Goal: Task Accomplishment & Management: Use online tool/utility

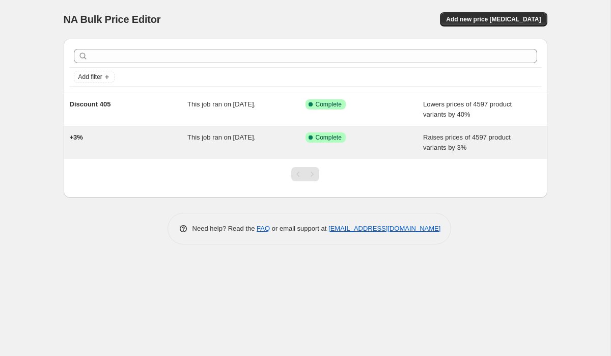
click at [384, 146] on div "Success Complete Complete" at bounding box center [364, 142] width 118 height 20
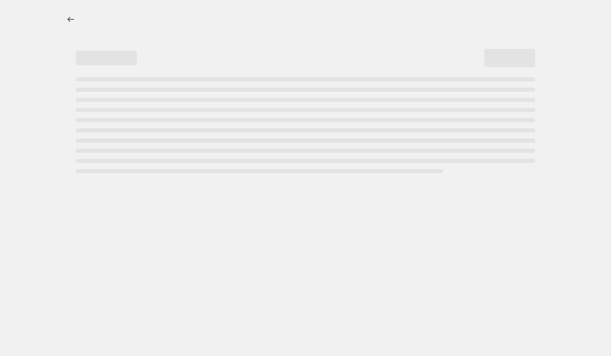
select select "percentage"
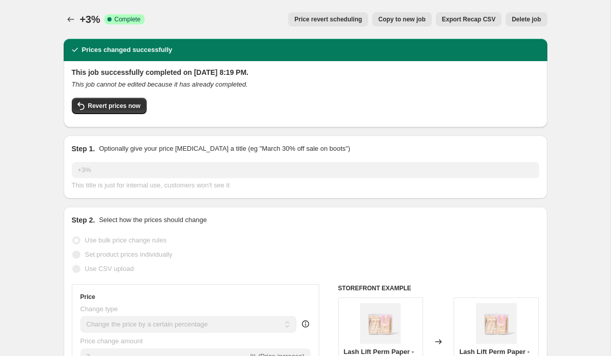
click at [404, 24] on button "Copy to new job" at bounding box center [402, 19] width 60 height 14
select select "percentage"
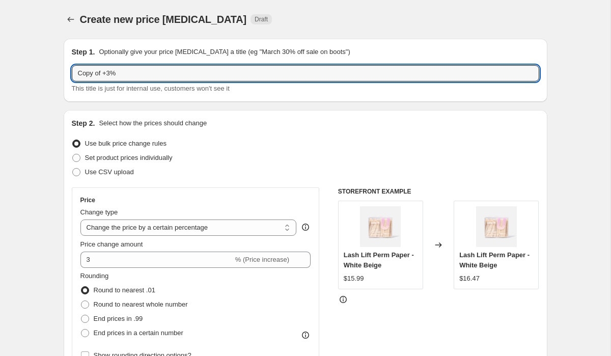
drag, startPoint x: 102, startPoint y: 76, endPoint x: 41, endPoint y: 73, distance: 61.2
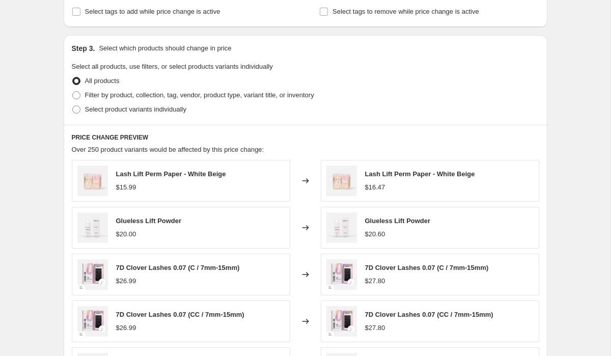
scroll to position [662, 0]
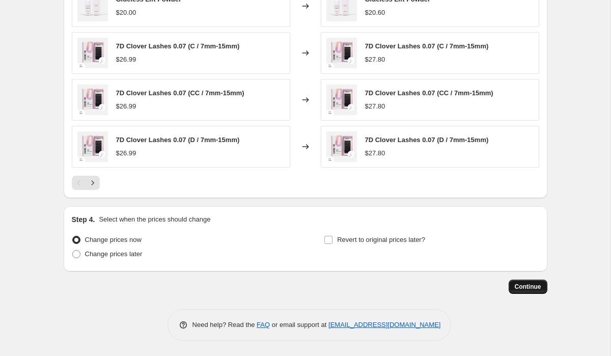
click at [523, 286] on span "Continue" at bounding box center [527, 286] width 26 height 8
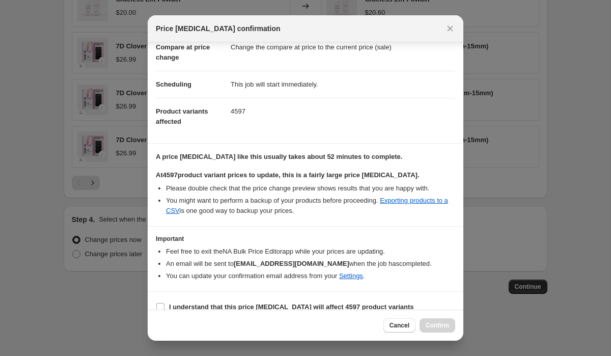
scroll to position [66, 0]
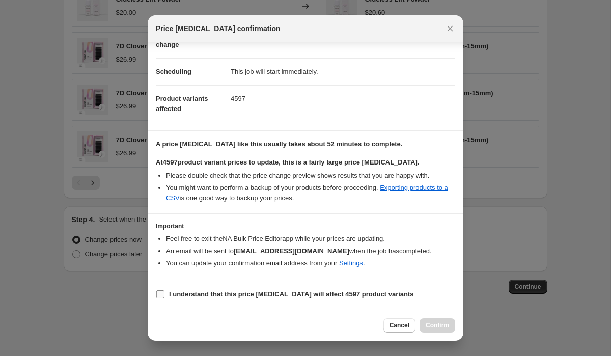
click at [232, 297] on b "I understand that this price change job will affect 4597 product variants" at bounding box center [291, 294] width 245 height 8
click at [164, 297] on input "I understand that this price change job will affect 4597 product variants" at bounding box center [160, 294] width 8 height 8
checkbox input "true"
click at [447, 324] on span "Confirm" at bounding box center [436, 325] width 23 height 8
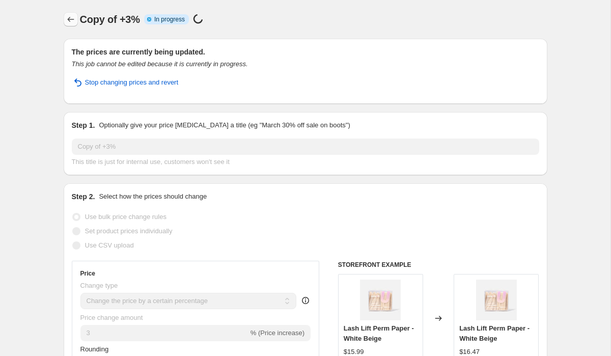
click at [67, 15] on icon "Price change jobs" at bounding box center [71, 19] width 10 height 10
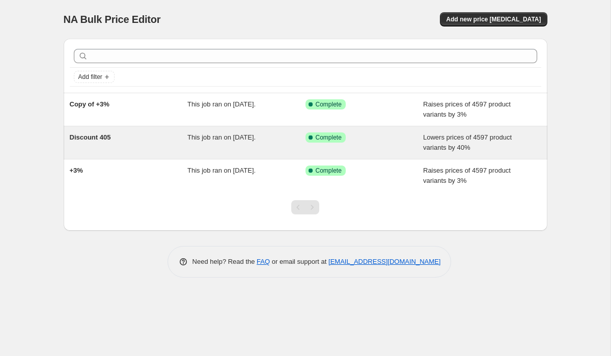
click at [117, 149] on div "Discount 405" at bounding box center [129, 142] width 118 height 20
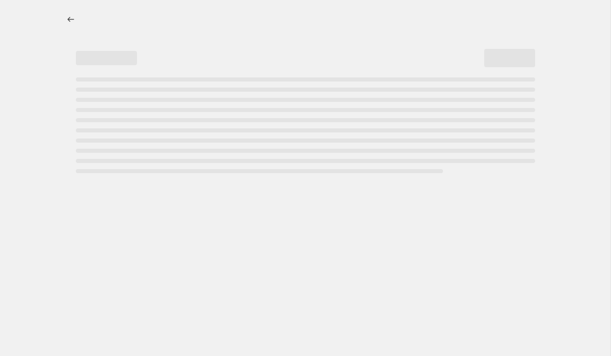
select select "percentage"
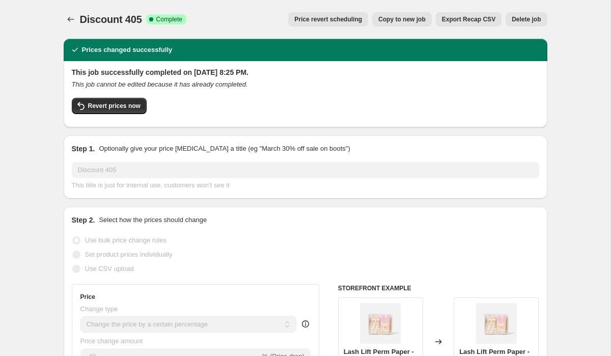
click at [403, 16] on span "Copy to new job" at bounding box center [401, 19] width 47 height 8
select select "percentage"
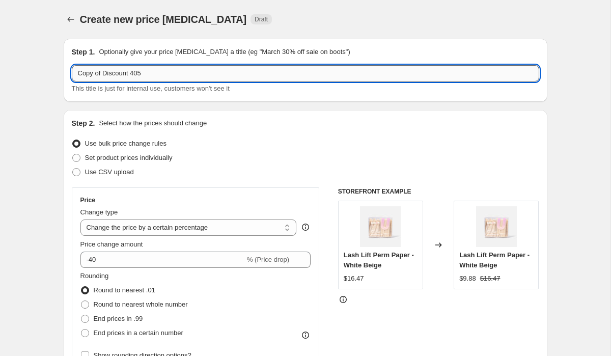
click at [189, 73] on input "Copy of Discount 405" at bounding box center [305, 73] width 467 height 16
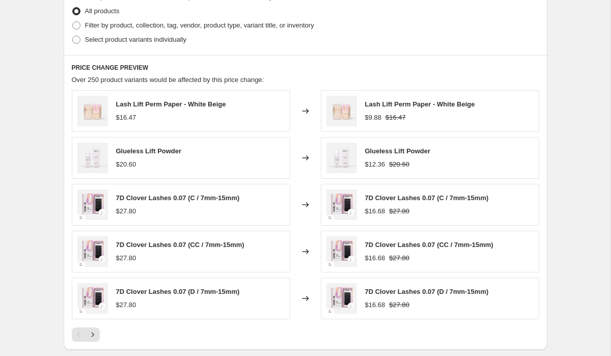
scroll to position [662, 0]
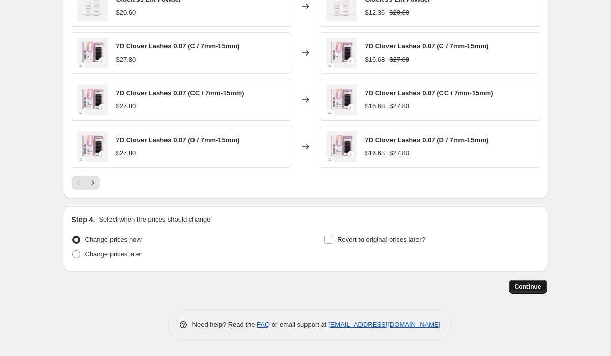
type input "Copy of Discount 40%"
click at [530, 286] on span "Continue" at bounding box center [527, 286] width 26 height 8
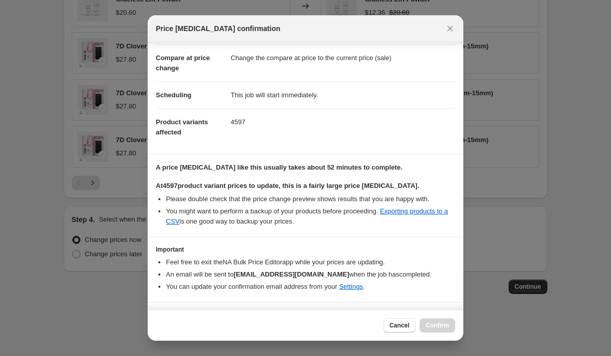
scroll to position [66, 0]
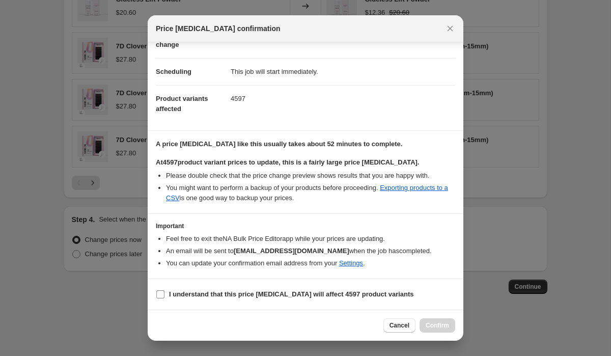
click at [316, 294] on b "I understand that this price change job will affect 4597 product variants" at bounding box center [291, 294] width 245 height 8
click at [164, 294] on input "I understand that this price change job will affect 4597 product variants" at bounding box center [160, 294] width 8 height 8
checkbox input "true"
click at [444, 325] on span "Confirm" at bounding box center [436, 325] width 23 height 8
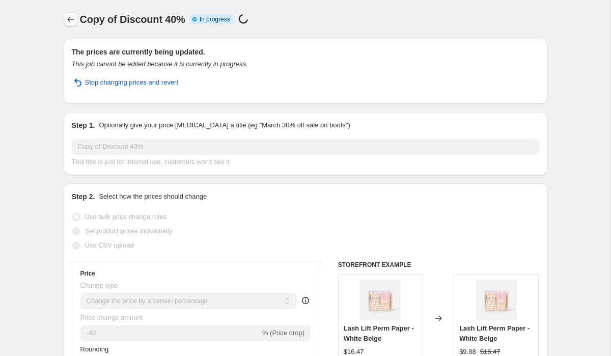
click at [74, 20] on icon "Price change jobs" at bounding box center [71, 19] width 10 height 10
